Goal: Find specific page/section: Find specific page/section

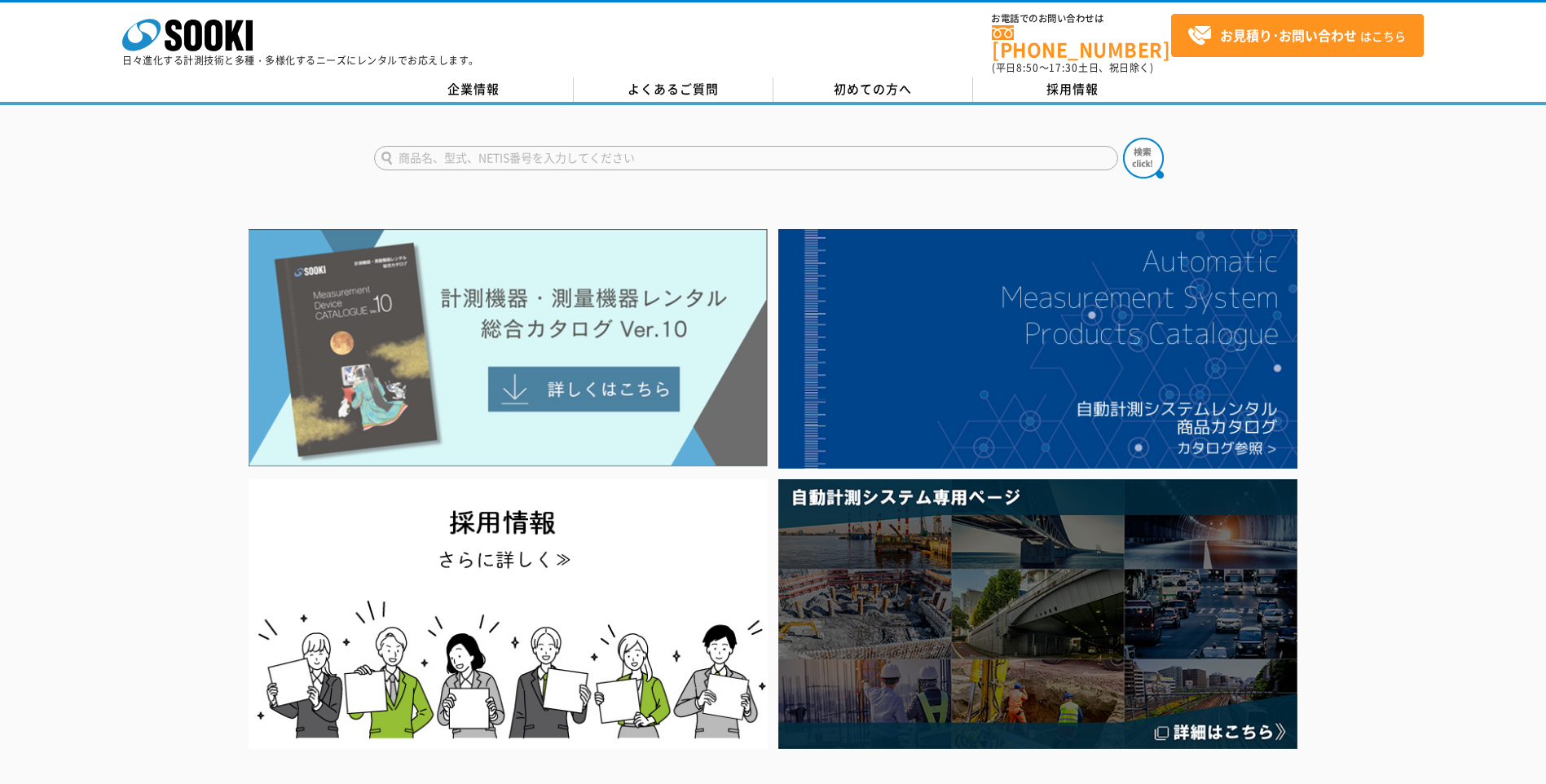
click at [588, 269] on img at bounding box center [508, 347] width 519 height 238
click at [511, 323] on img at bounding box center [508, 347] width 519 height 238
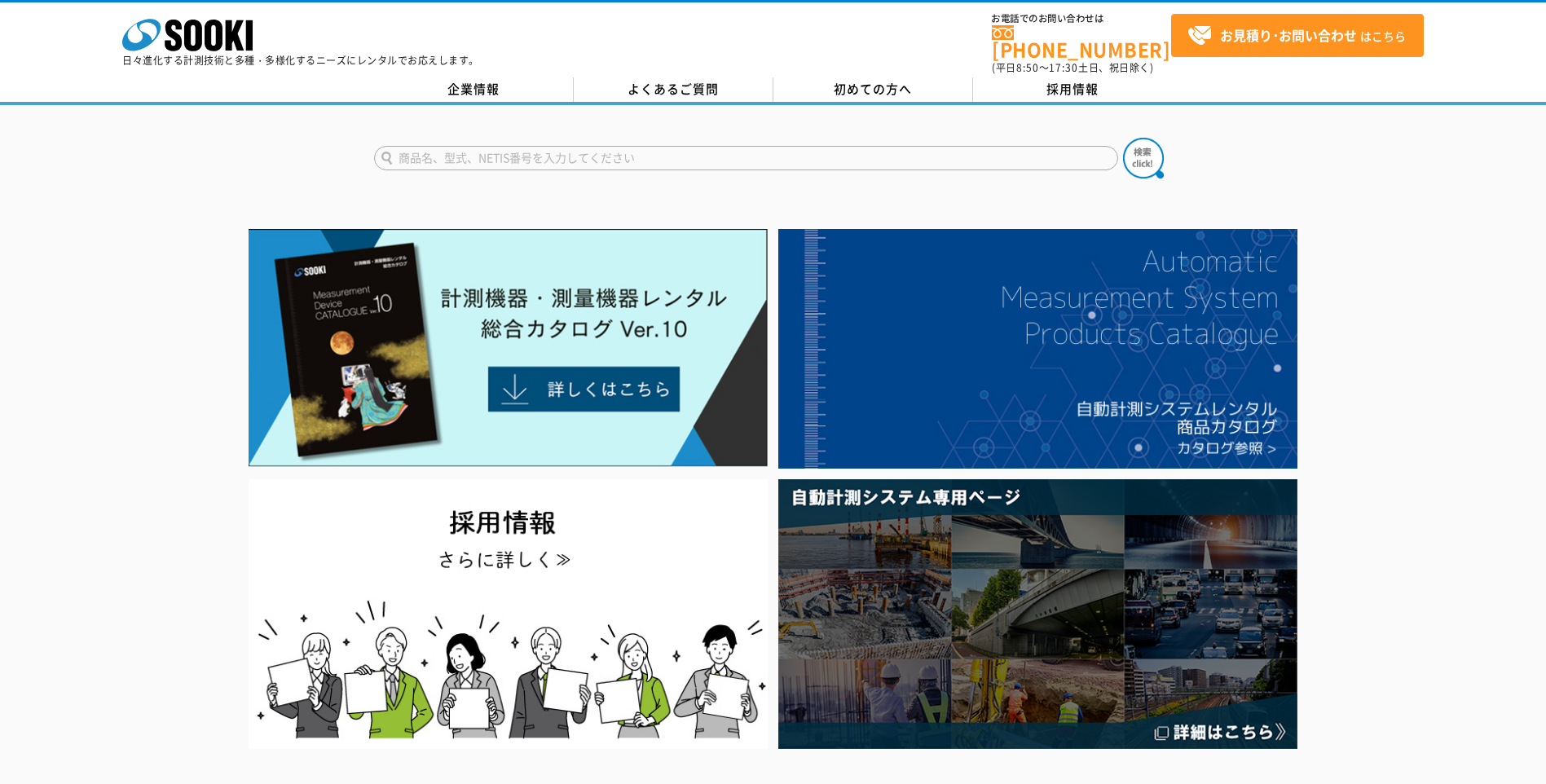
click at [674, 146] on input "text" at bounding box center [746, 158] width 744 height 24
type input "XP-3318"
click at [1123, 138] on button at bounding box center [1143, 158] width 40 height 40
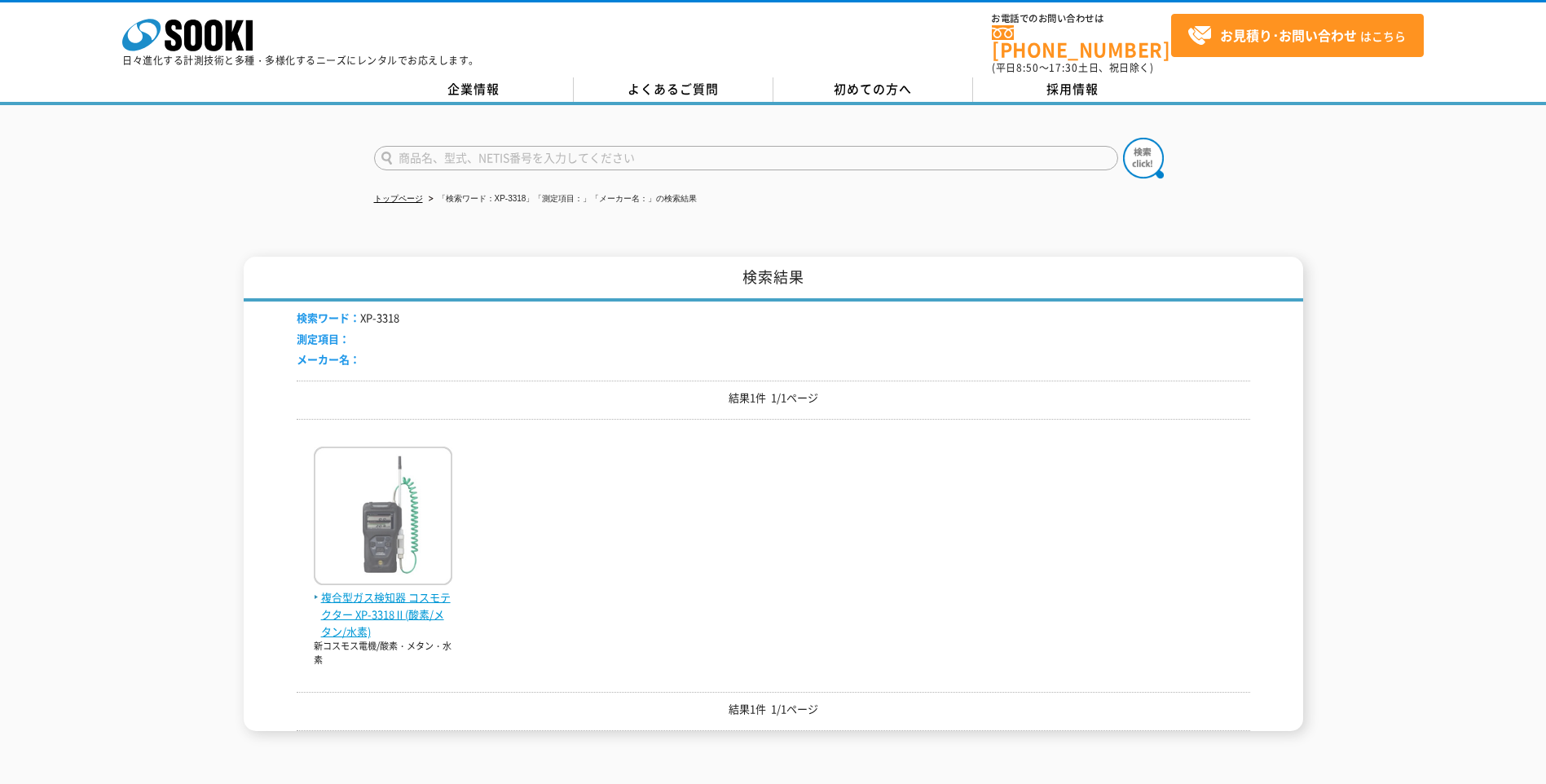
click at [416, 593] on span "複合型ガス検知器 コスモテクター XP-3318Ⅱ(酸素/メタン/水素)" at bounding box center [383, 614] width 139 height 51
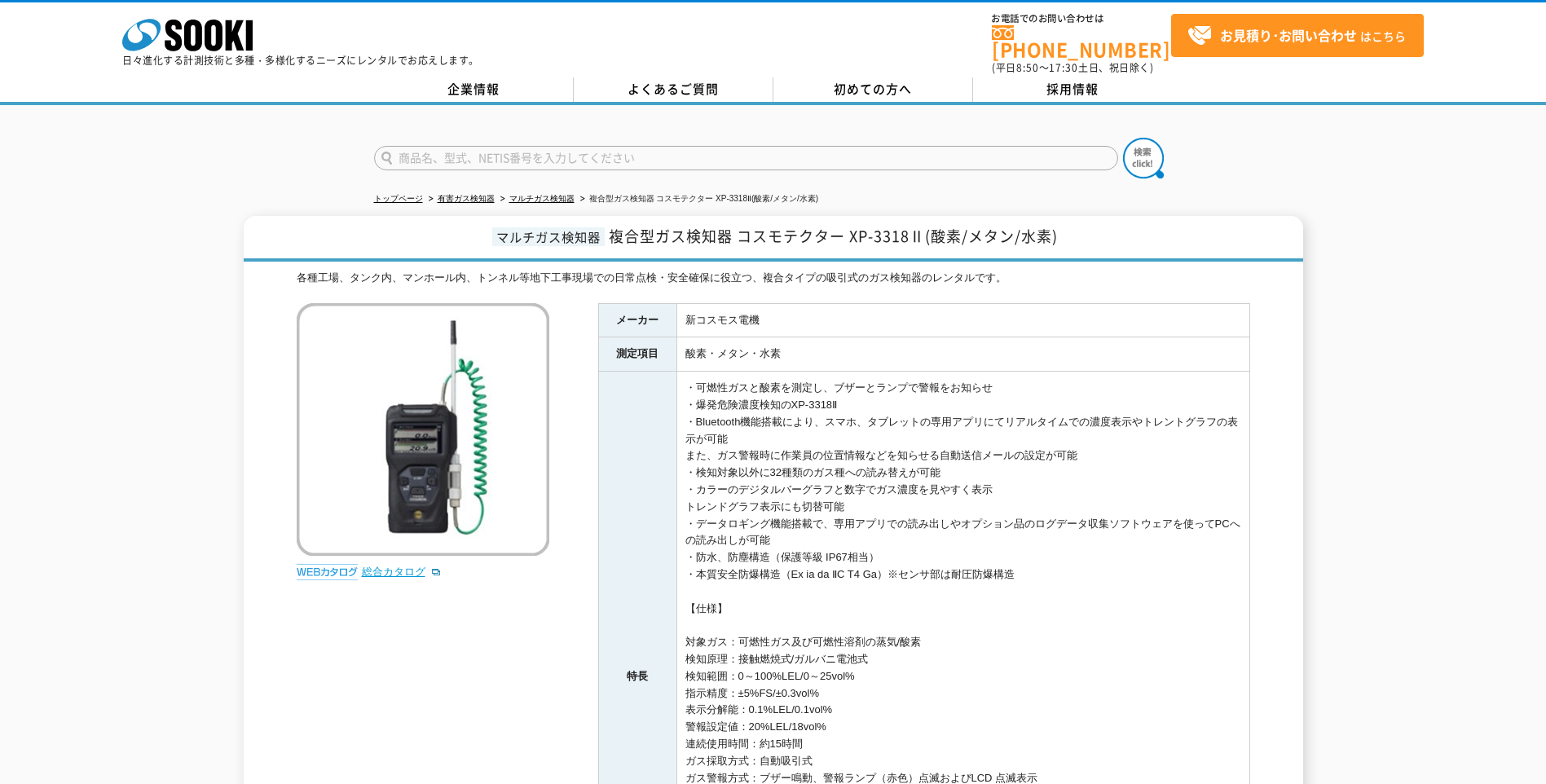
click at [377, 565] on link "総合カタログ" at bounding box center [401, 571] width 80 height 12
